Goal: Task Accomplishment & Management: Manage account settings

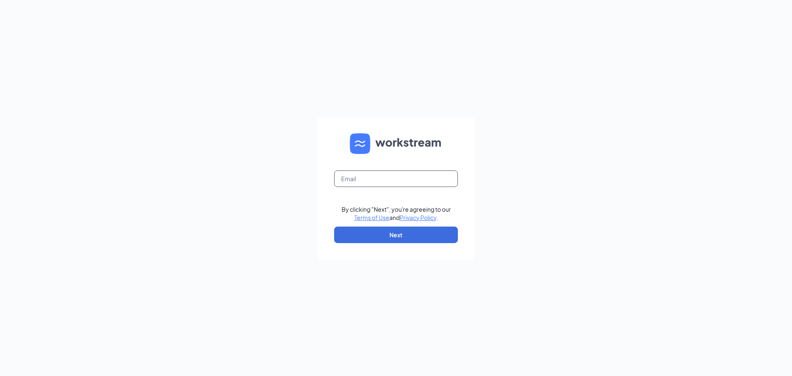
click at [388, 179] on input "text" at bounding box center [396, 178] width 124 height 17
type input "jewellsquareace@myaceonline.com"
click at [407, 235] on button "Next" at bounding box center [396, 235] width 124 height 17
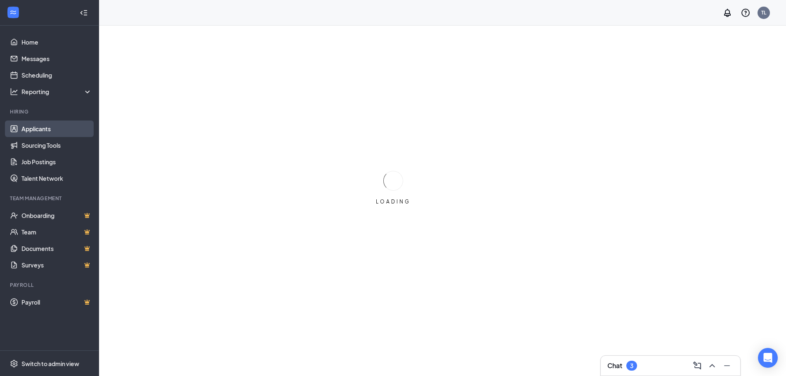
click at [67, 130] on link "Applicants" at bounding box center [56, 129] width 71 height 17
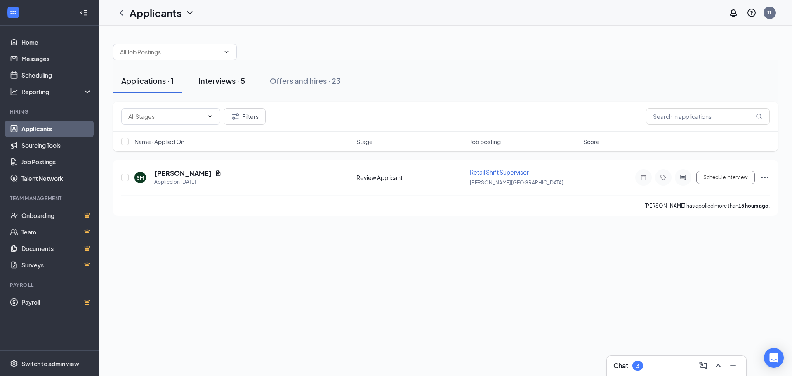
click at [233, 81] on div "Interviews · 5" at bounding box center [222, 81] width 47 height 10
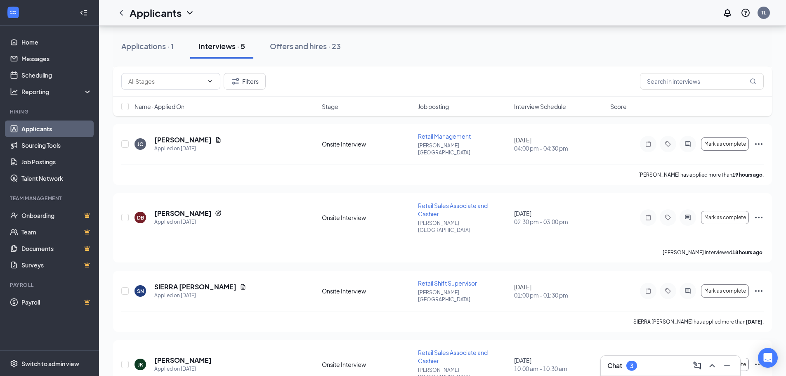
scroll to position [123, 0]
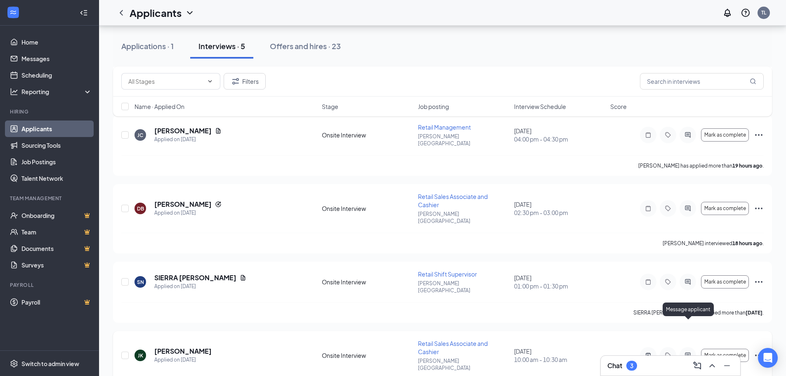
click at [687, 352] on icon "ActiveChat" at bounding box center [687, 354] width 5 height 5
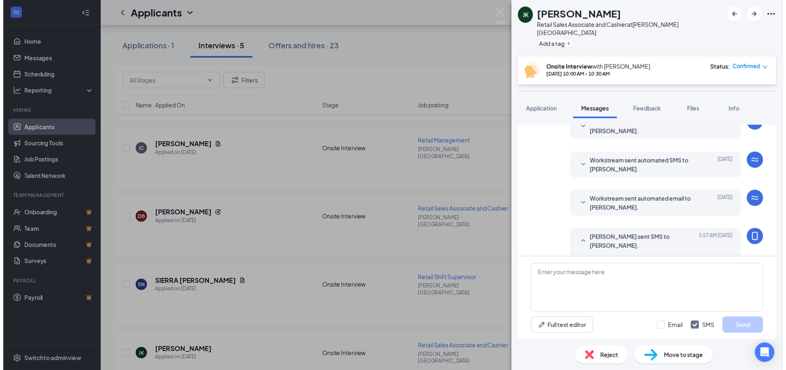
scroll to position [273, 0]
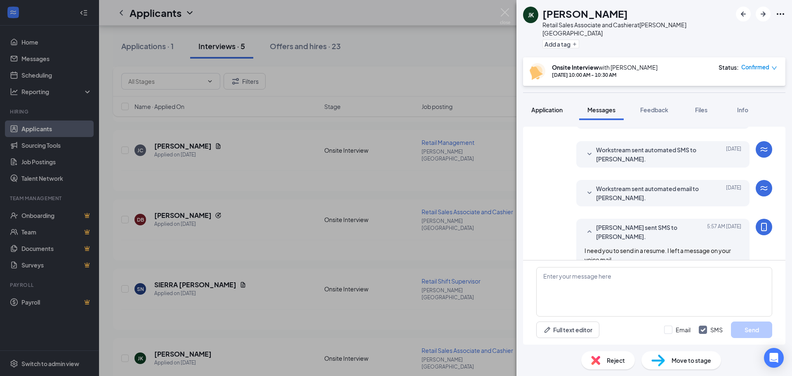
click at [550, 106] on span "Application" at bounding box center [547, 109] width 31 height 7
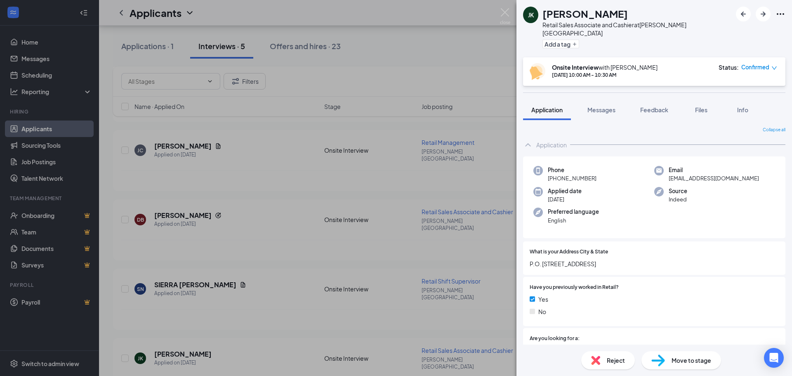
click at [317, 229] on div "[PERSON_NAME] [PERSON_NAME] Retail Sales Associate and Cashier at [PERSON_NAME]…" at bounding box center [396, 188] width 792 height 376
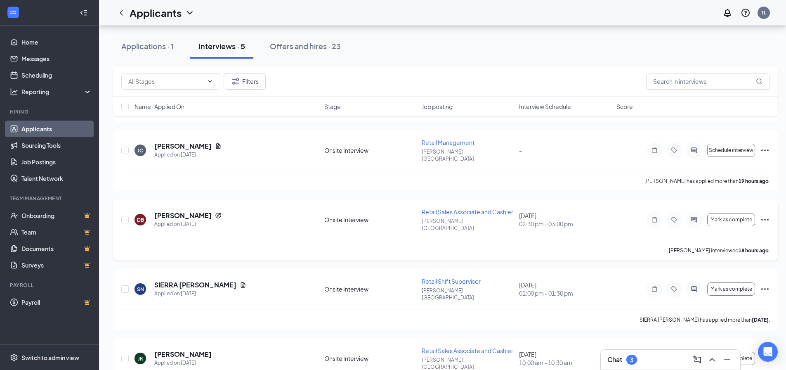
scroll to position [105, 0]
